Goal: Task Accomplishment & Management: Use online tool/utility

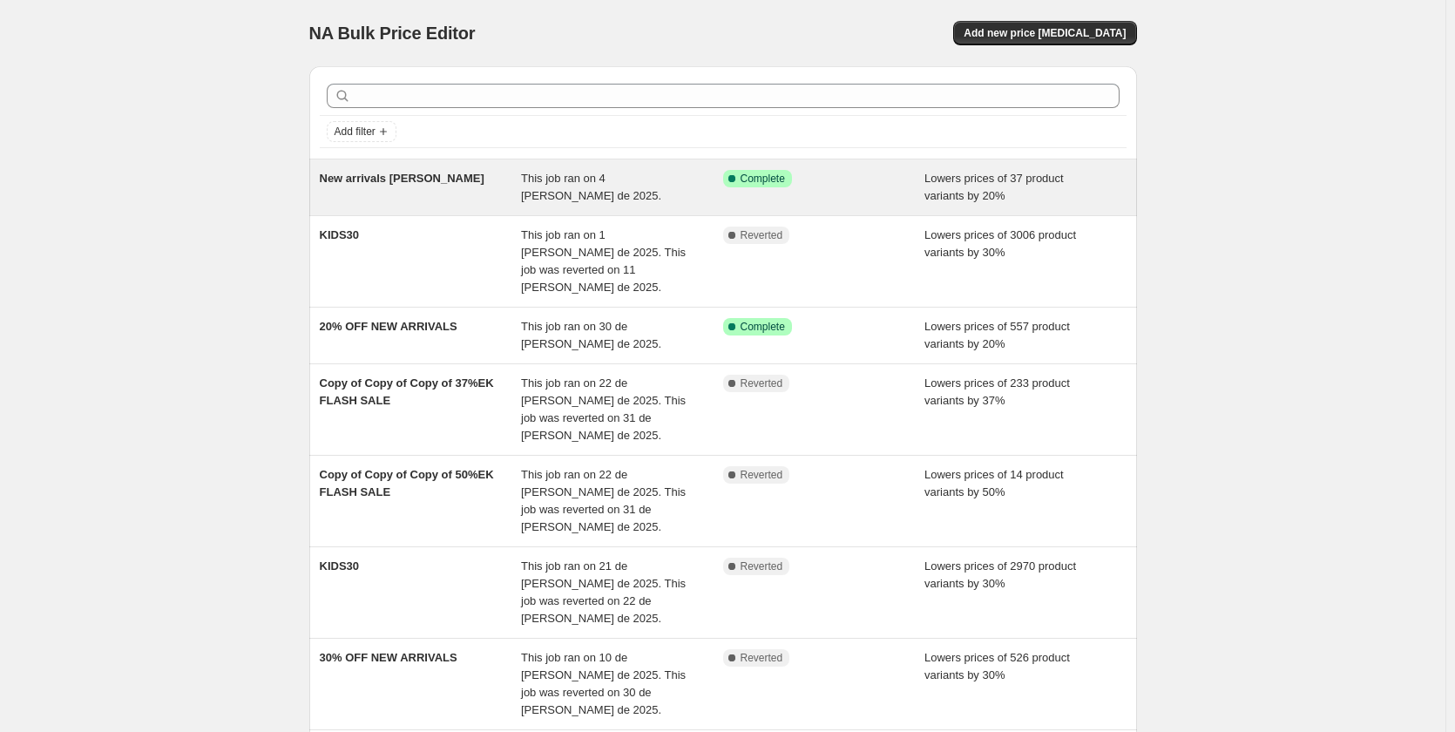
click at [1026, 174] on span "Lowers prices of 37 product variants by 20%" at bounding box center [993, 187] width 139 height 30
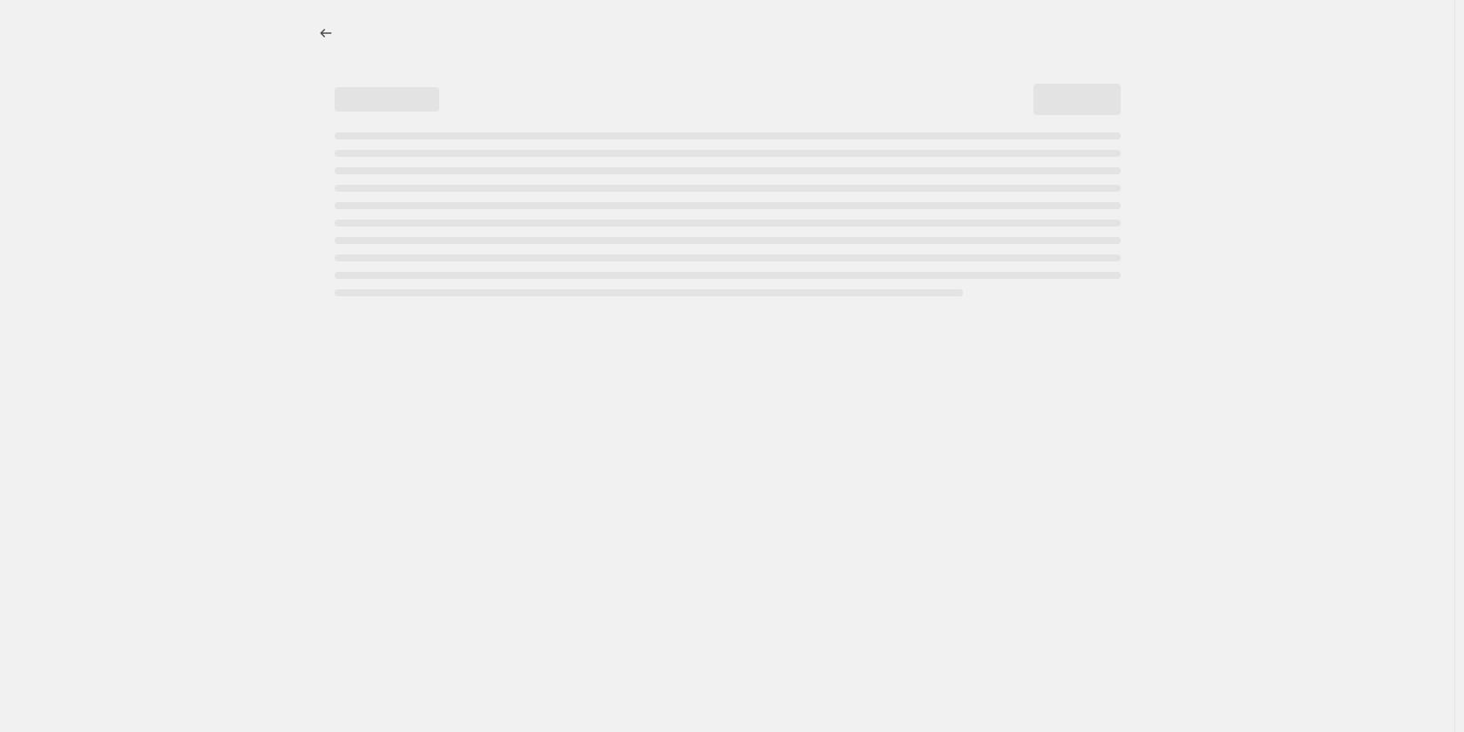
select select "percentage"
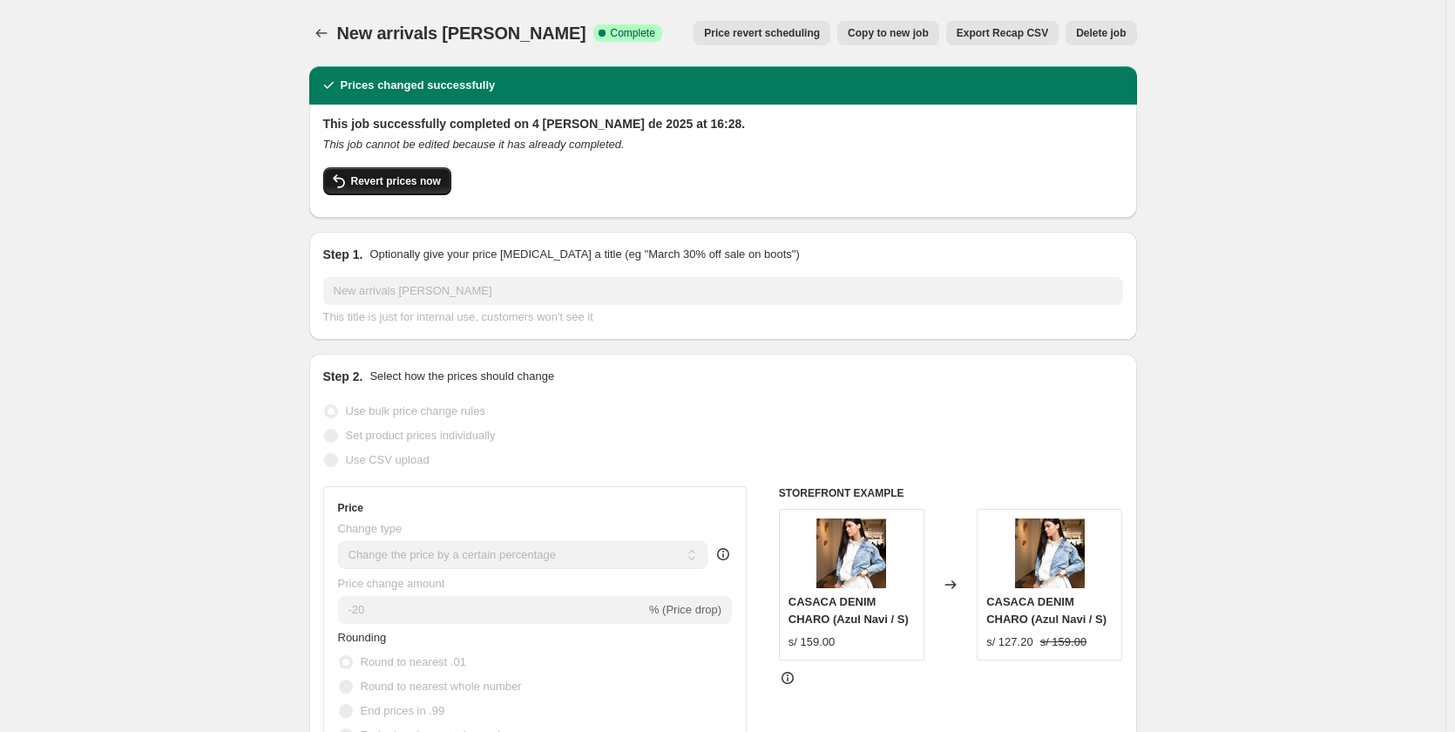
click at [415, 181] on span "Revert prices now" at bounding box center [396, 181] width 90 height 14
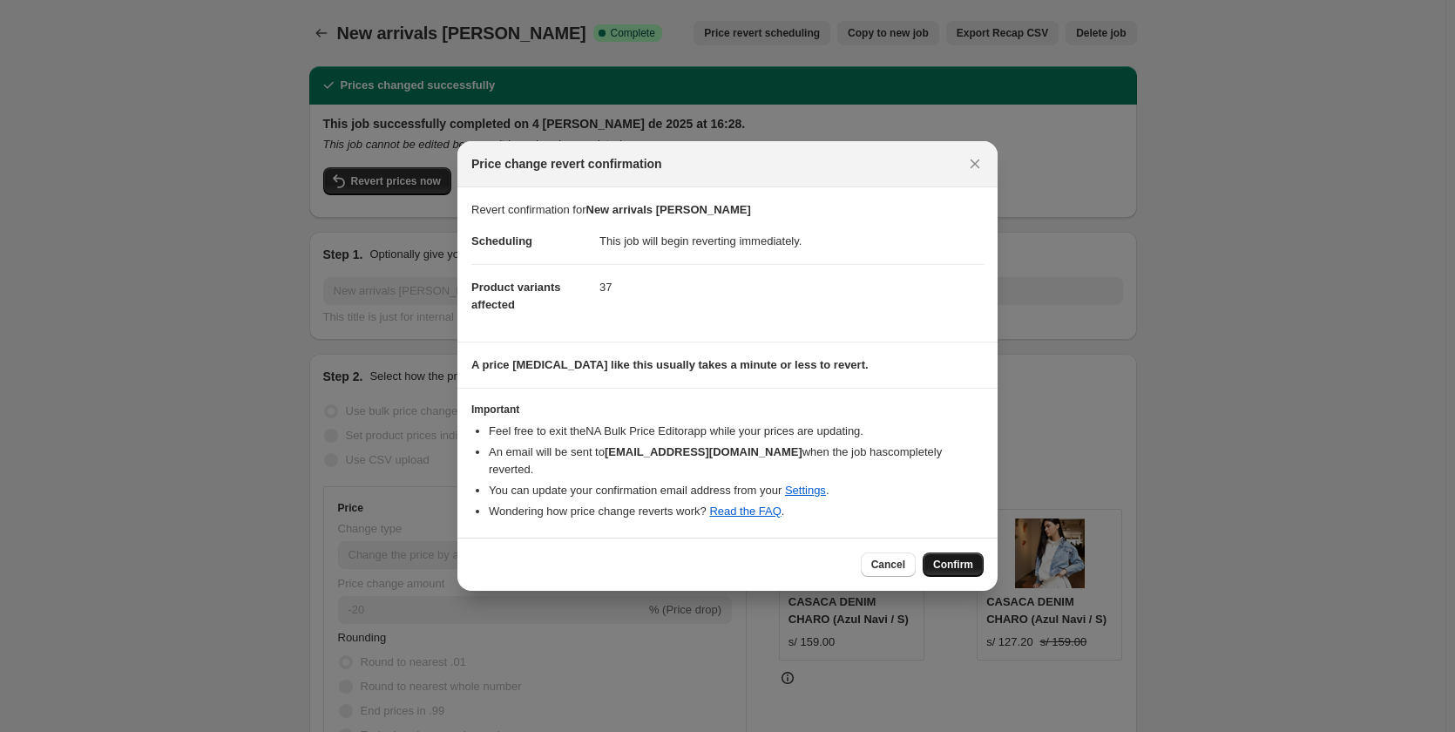
drag, startPoint x: 972, startPoint y: 581, endPoint x: 960, endPoint y: 555, distance: 28.5
click at [967, 574] on div "Cancel Confirm" at bounding box center [727, 564] width 540 height 53
click at [960, 558] on span "Confirm" at bounding box center [953, 565] width 40 height 14
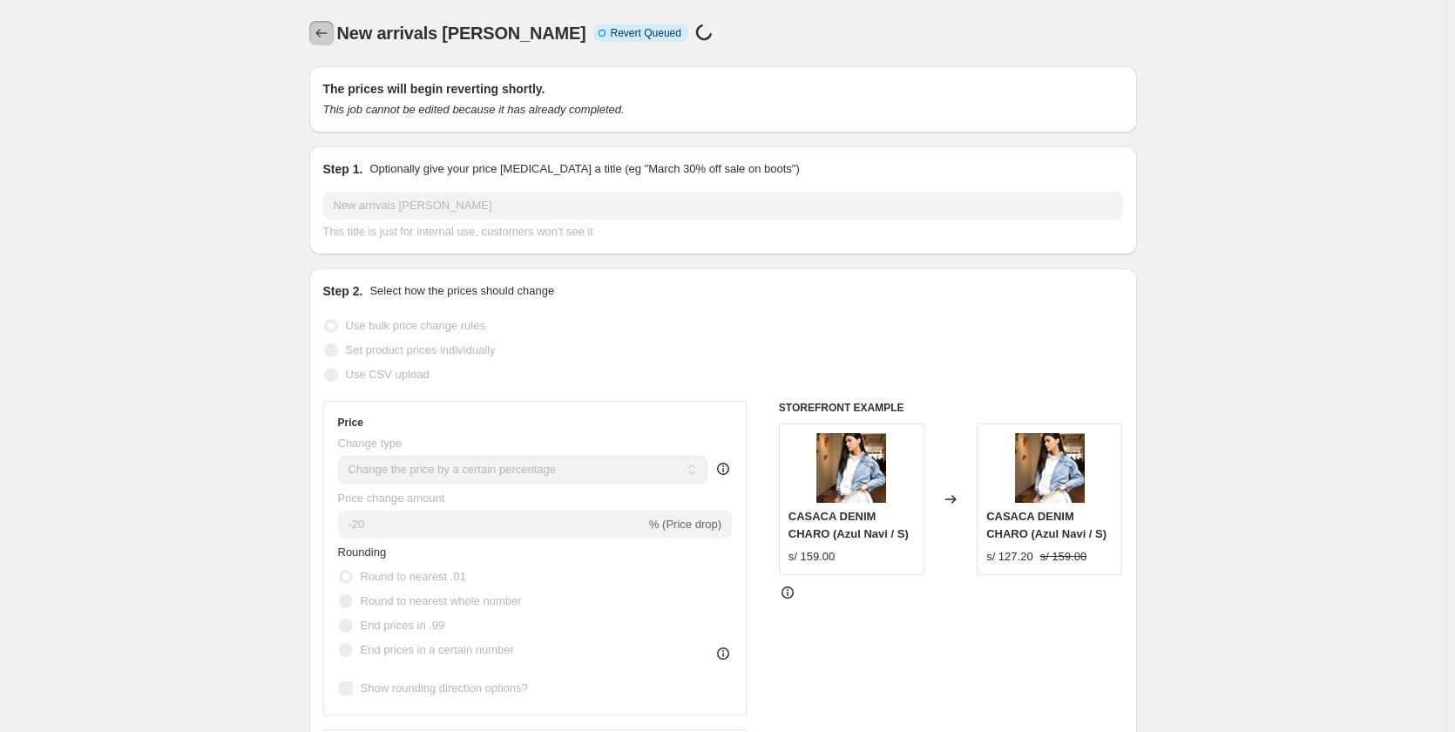
click at [324, 30] on icon "Price change jobs" at bounding box center [321, 32] width 17 height 17
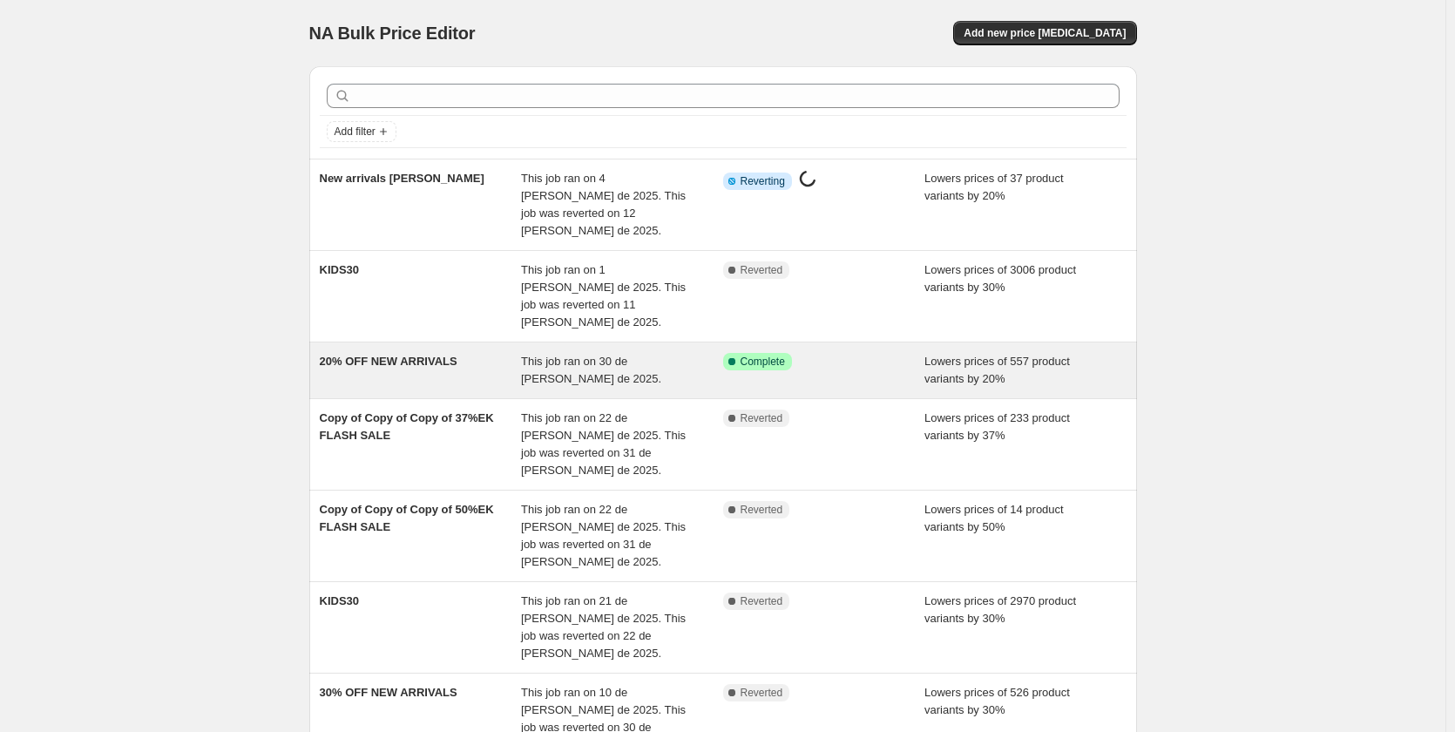
click at [430, 353] on div "20% OFF NEW ARRIVALS" at bounding box center [421, 370] width 202 height 35
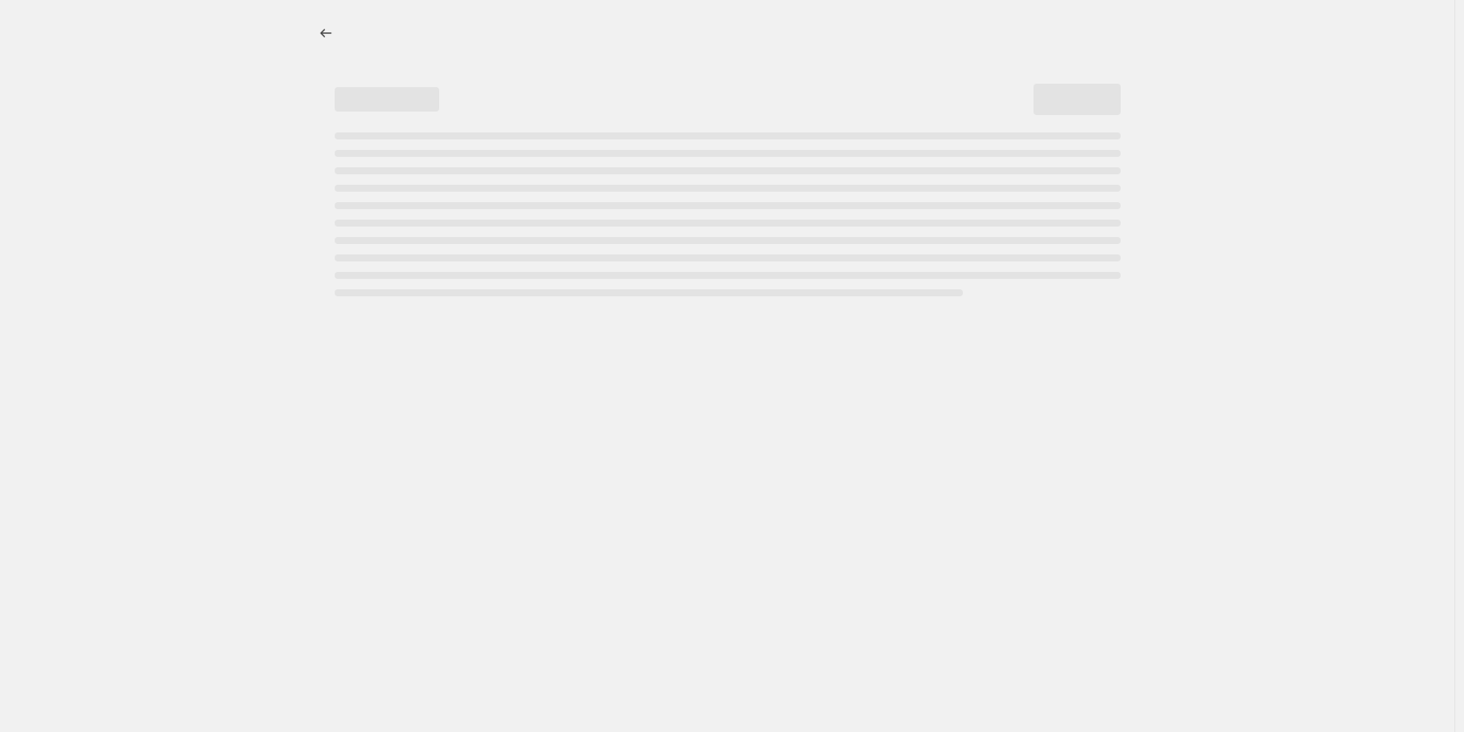
select select "percentage"
select select "collection"
select select "not_equal"
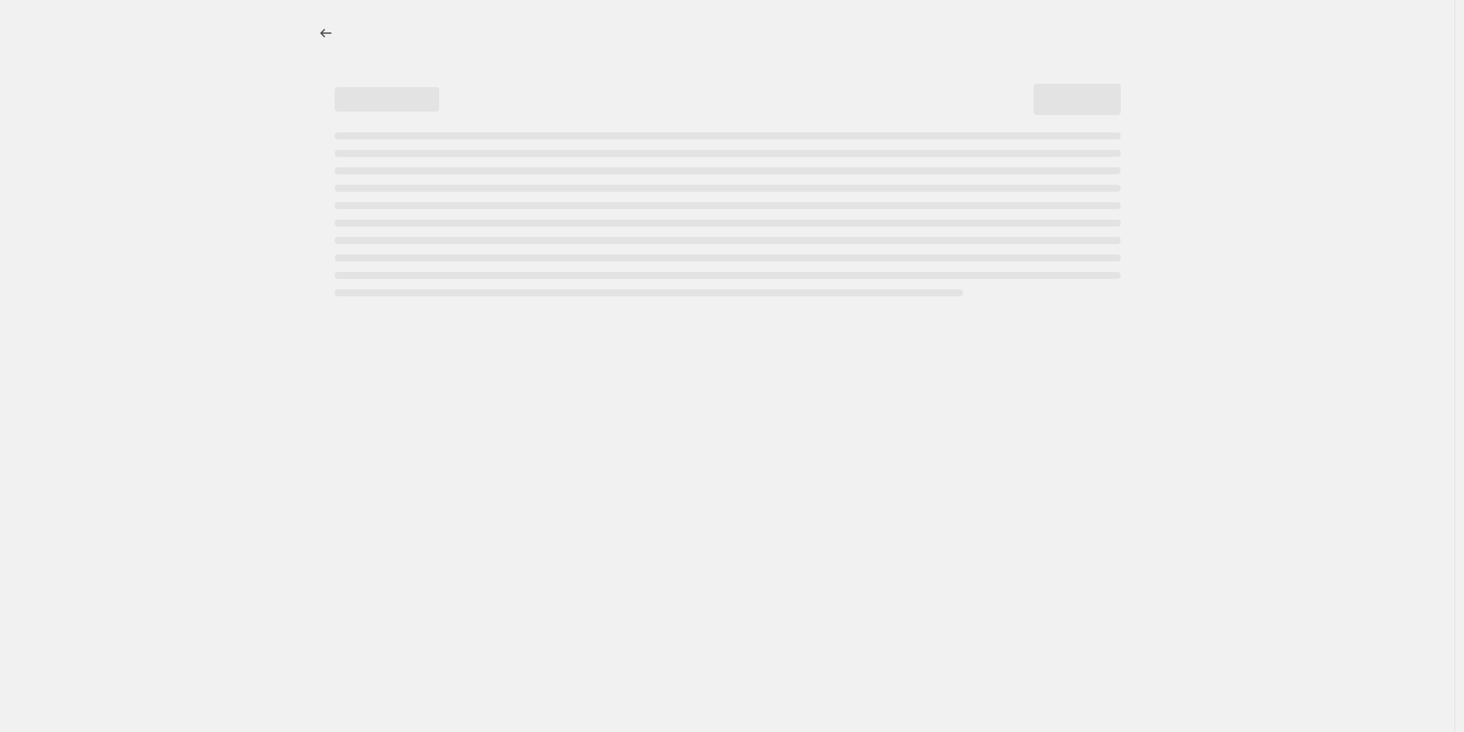
select select "not_equal"
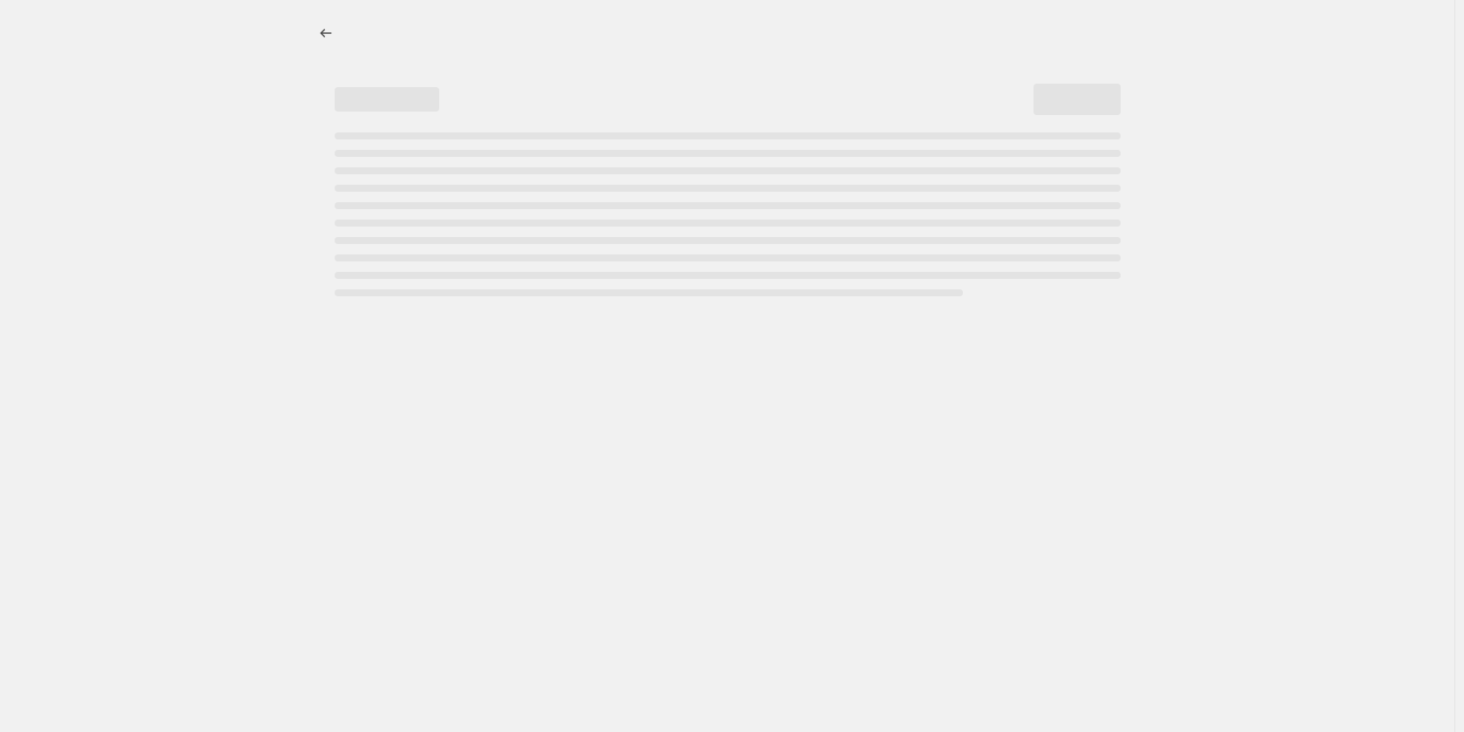
select select "not_equal"
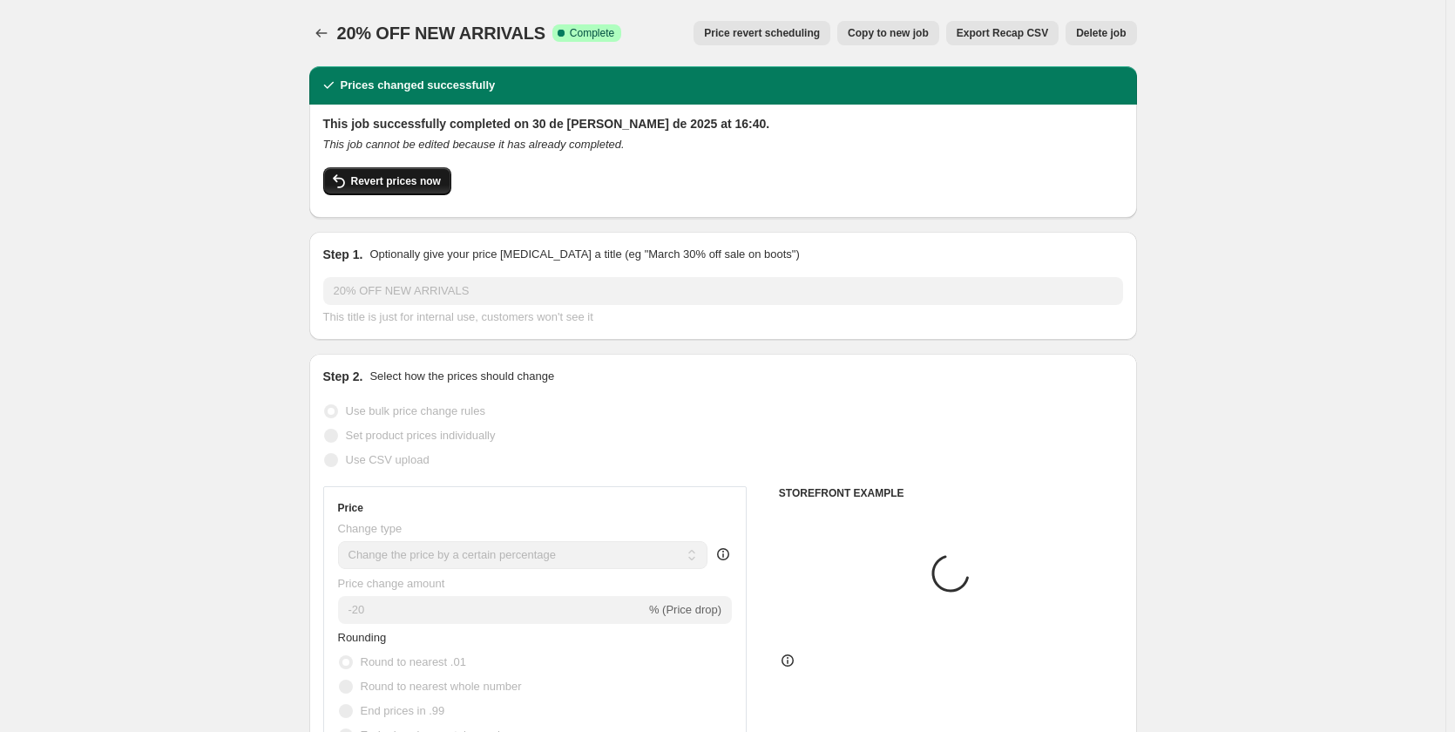
click at [435, 183] on span "Revert prices now" at bounding box center [396, 181] width 90 height 14
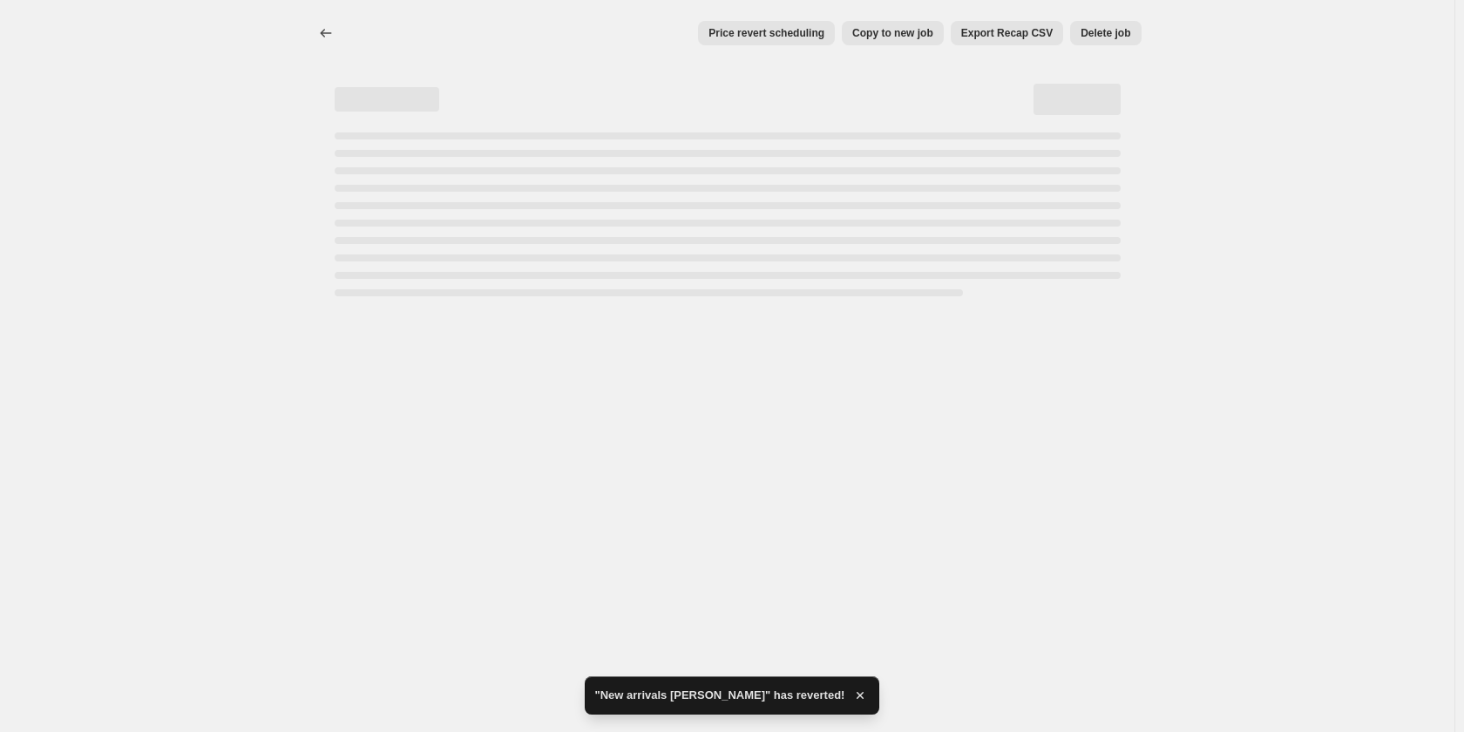
select select "percentage"
select select "collection"
select select "not_equal"
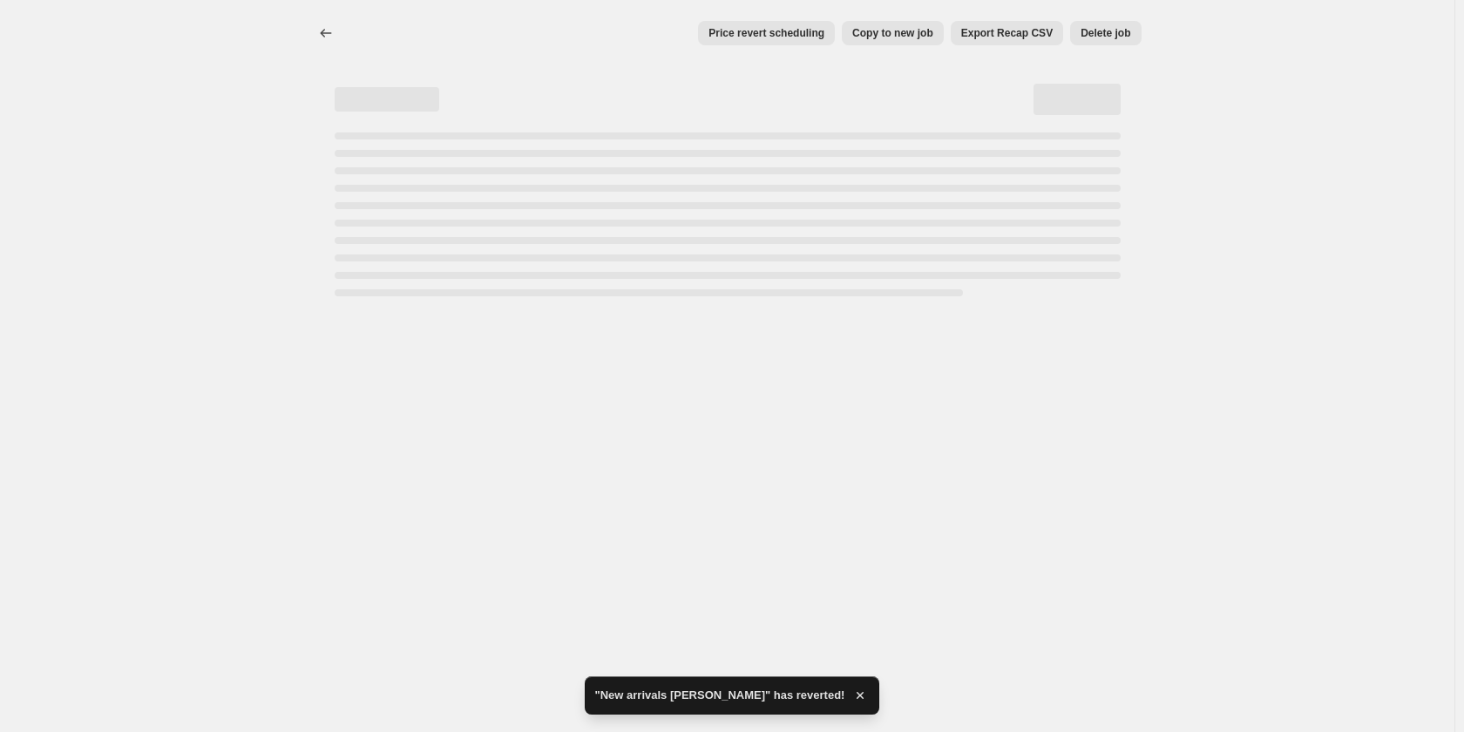
select select "not_equal"
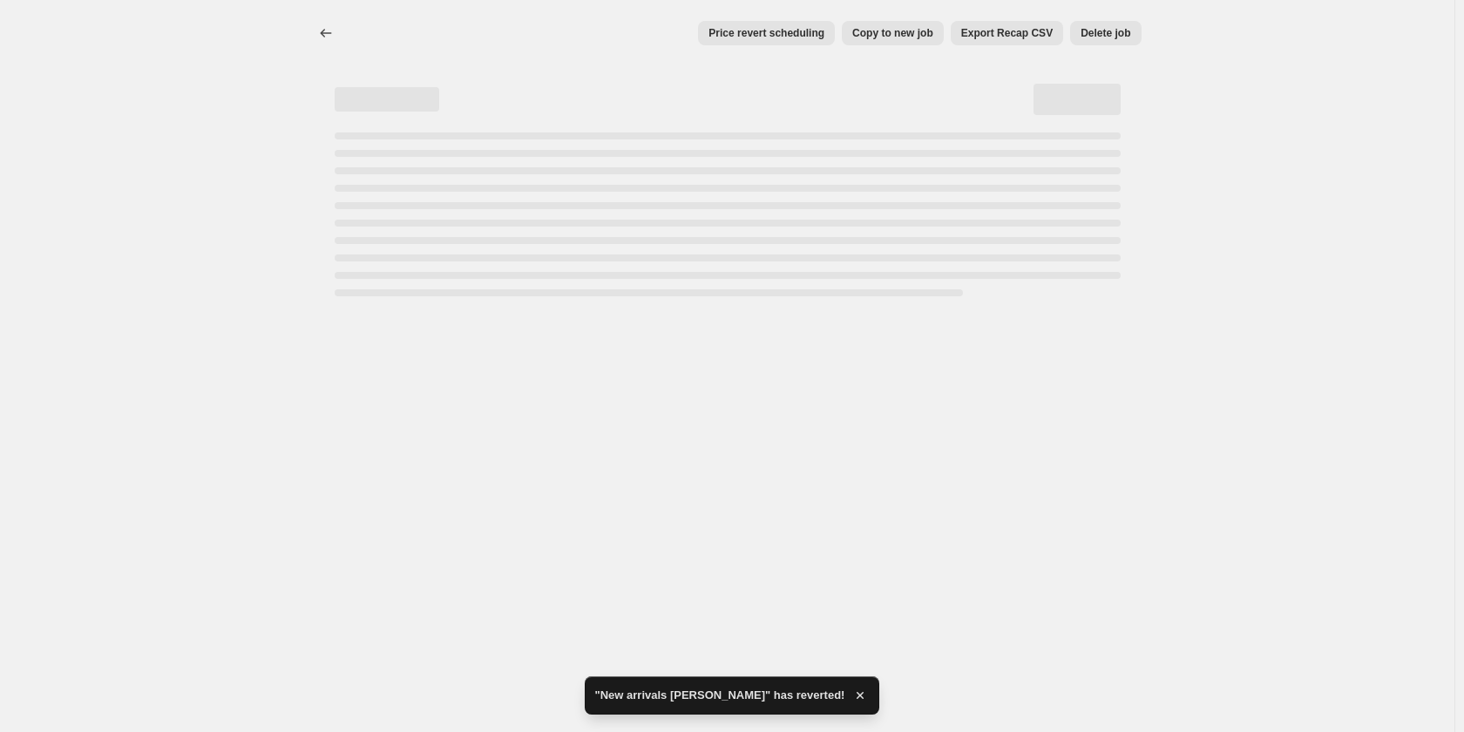
select select "not_equal"
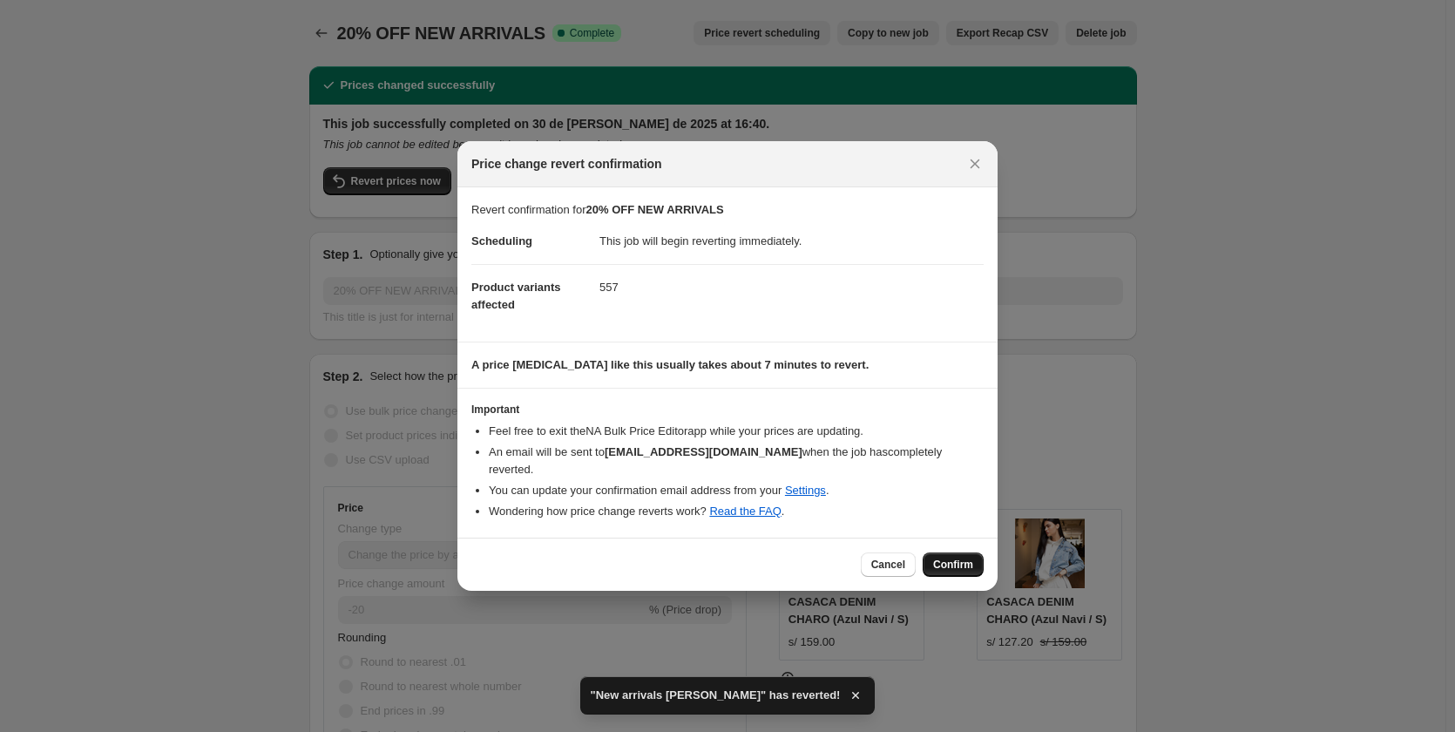
click at [957, 552] on button "Confirm" at bounding box center [953, 564] width 61 height 24
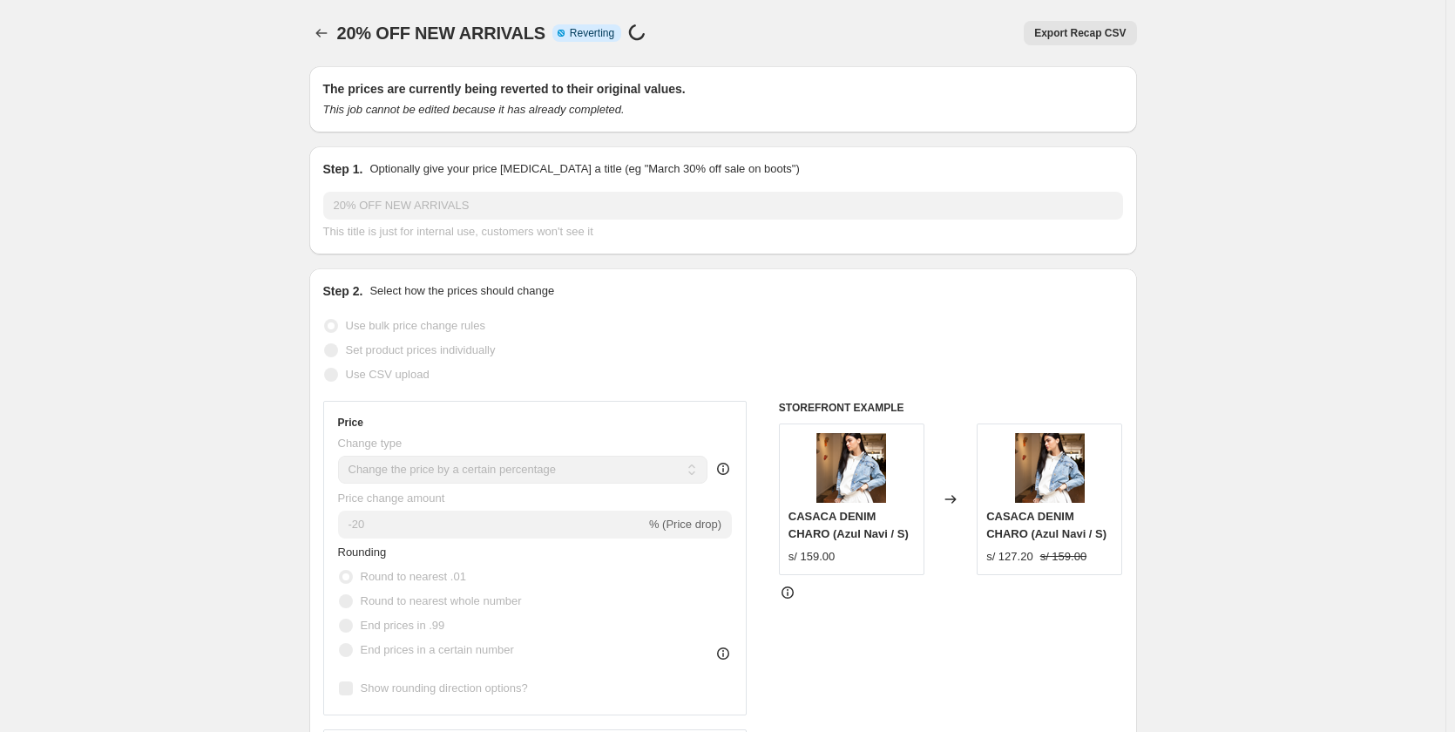
click at [317, 20] on div "20% OFF NEW ARRIVALS. This page is ready 20% OFF NEW ARRIVALS Info Partially co…" at bounding box center [723, 33] width 828 height 66
click at [325, 26] on icon "Price change jobs" at bounding box center [321, 32] width 17 height 17
